Goal: Complete application form

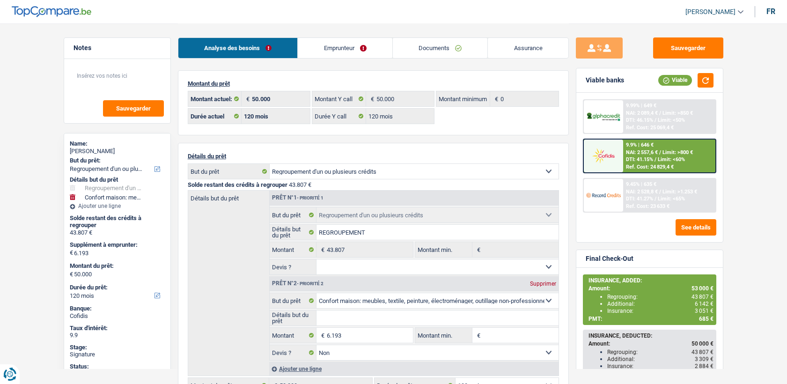
select select "refinancing"
select select "household"
select select "120"
select select "32"
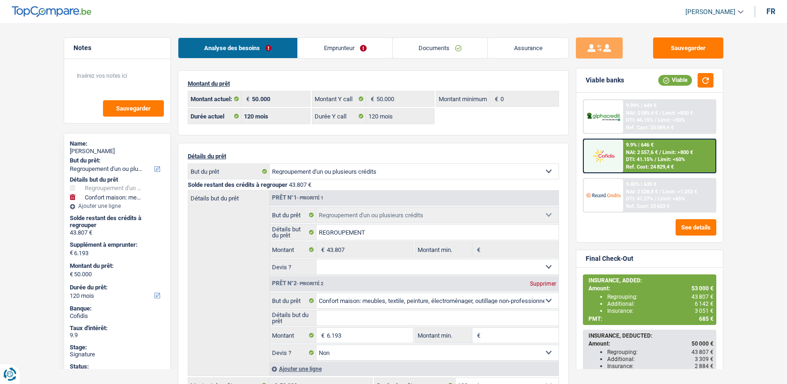
select select "single"
select select "rents"
select select "BE"
select select "personalLoan"
select select "120"
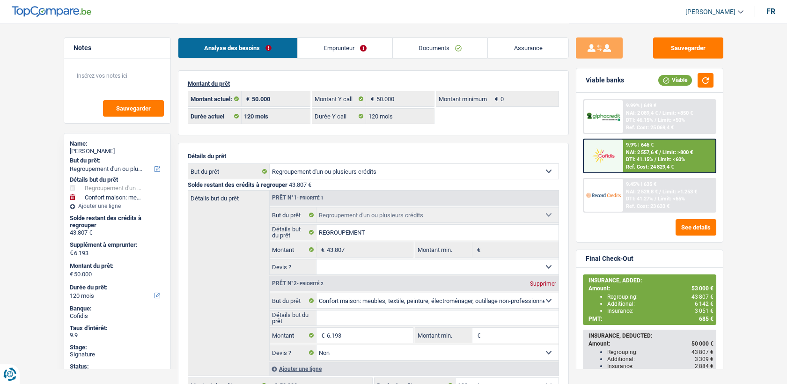
select select "personalLoan"
select select "144"
click at [357, 46] on link "Emprunteur" at bounding box center [345, 48] width 95 height 20
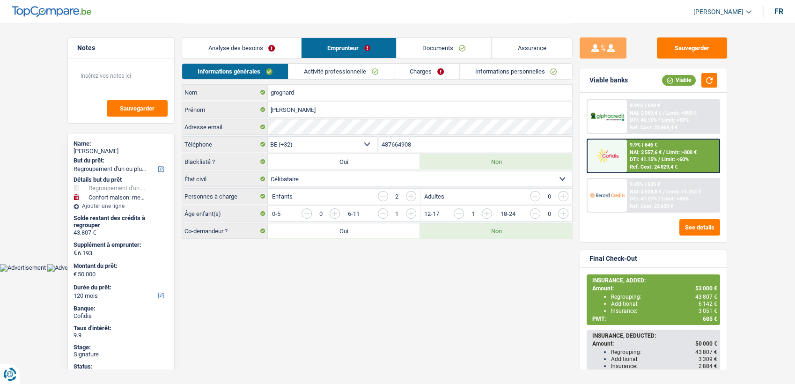
click at [377, 71] on link "Activité professionnelle" at bounding box center [341, 71] width 105 height 15
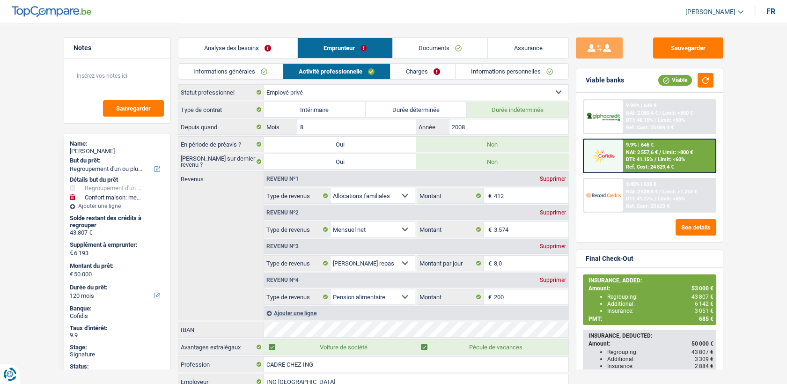
click at [425, 72] on link "Charges" at bounding box center [423, 71] width 65 height 15
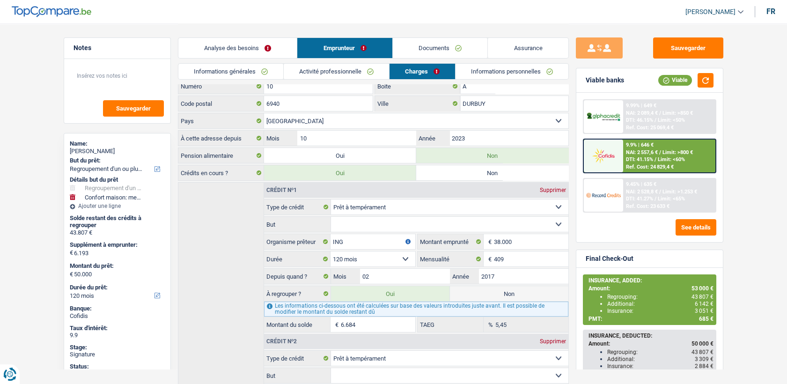
scroll to position [47, 0]
